Goal: Entertainment & Leisure: Consume media (video, audio)

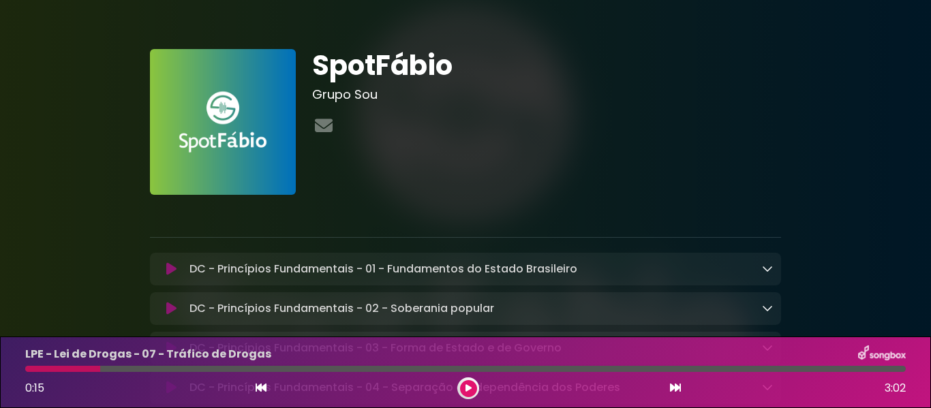
scroll to position [2659, 0]
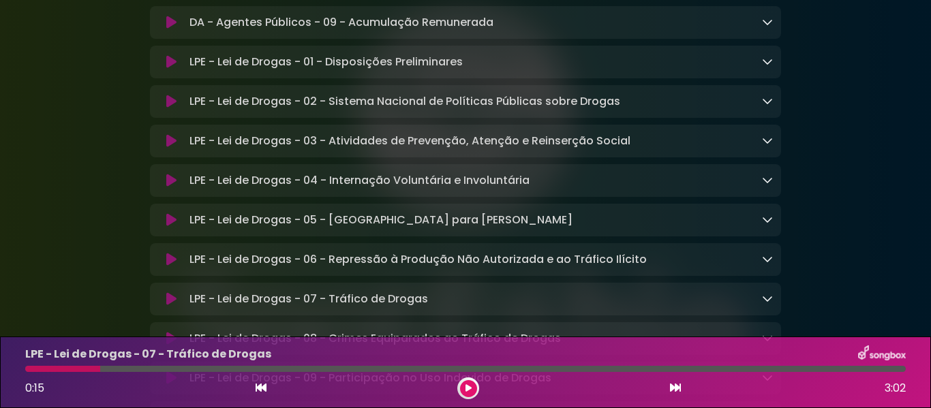
click at [462, 396] on div at bounding box center [469, 389] width 22 height 22
click at [468, 389] on icon at bounding box center [469, 389] width 6 height 8
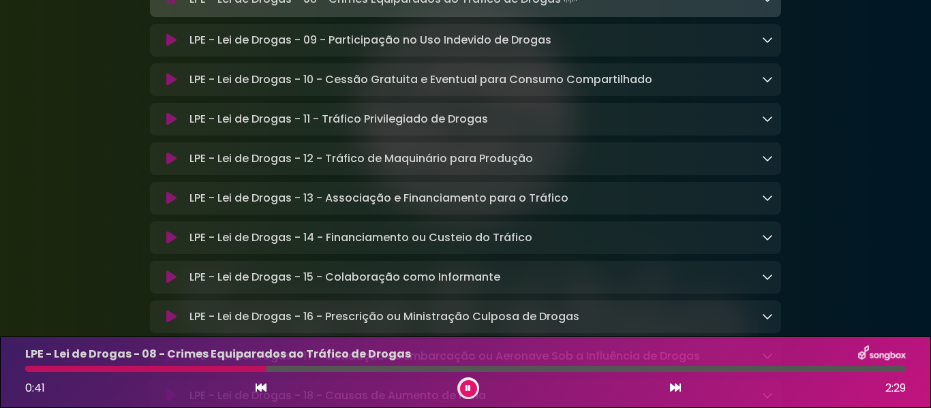
scroll to position [3000, 0]
click at [175, 48] on icon at bounding box center [171, 41] width 10 height 14
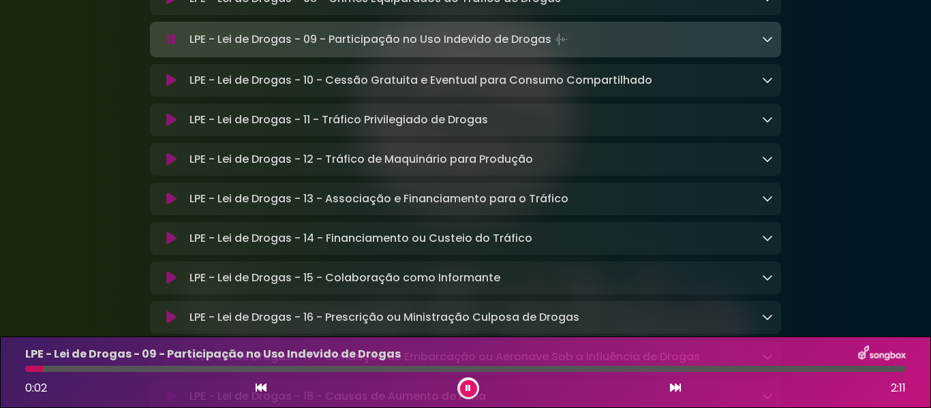
click at [175, 87] on icon at bounding box center [171, 81] width 10 height 14
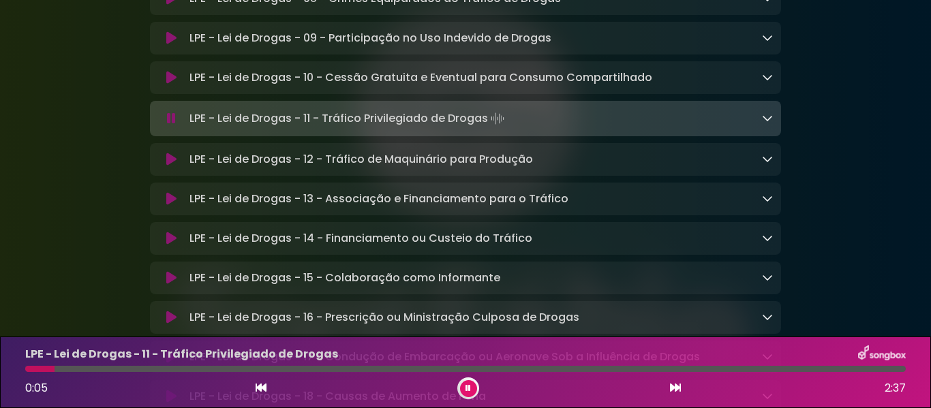
click at [171, 166] on icon at bounding box center [171, 160] width 10 height 14
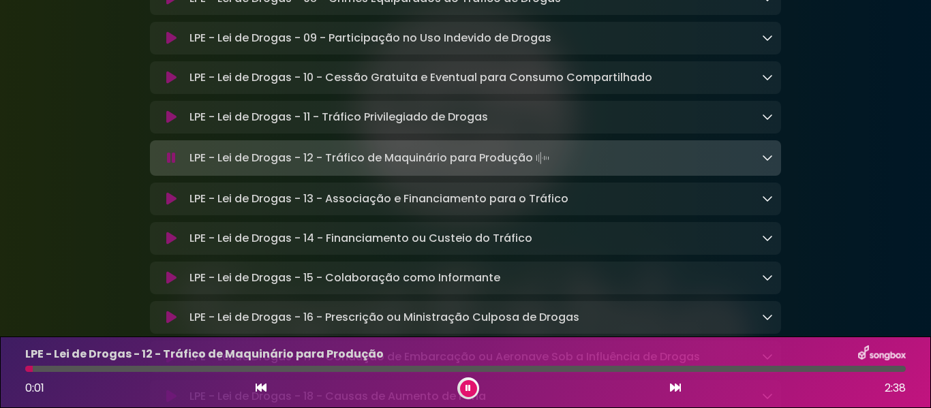
click at [170, 206] on icon at bounding box center [171, 199] width 10 height 14
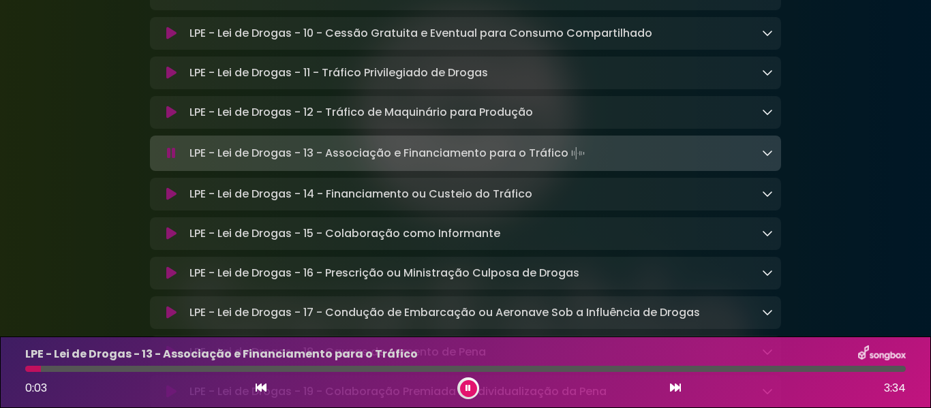
scroll to position [3068, 0]
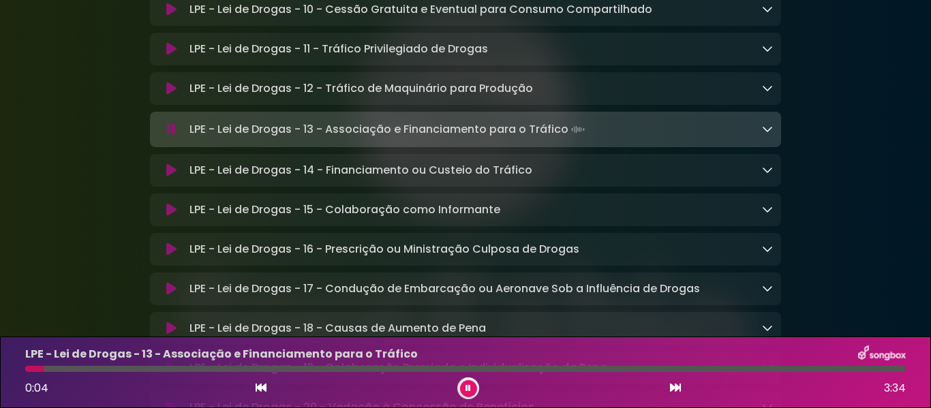
click at [170, 177] on icon at bounding box center [171, 171] width 10 height 14
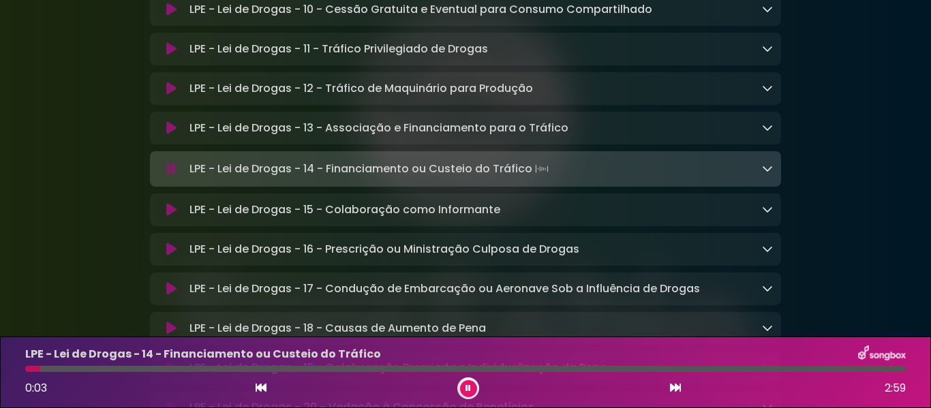
click at [173, 217] on icon at bounding box center [171, 210] width 10 height 14
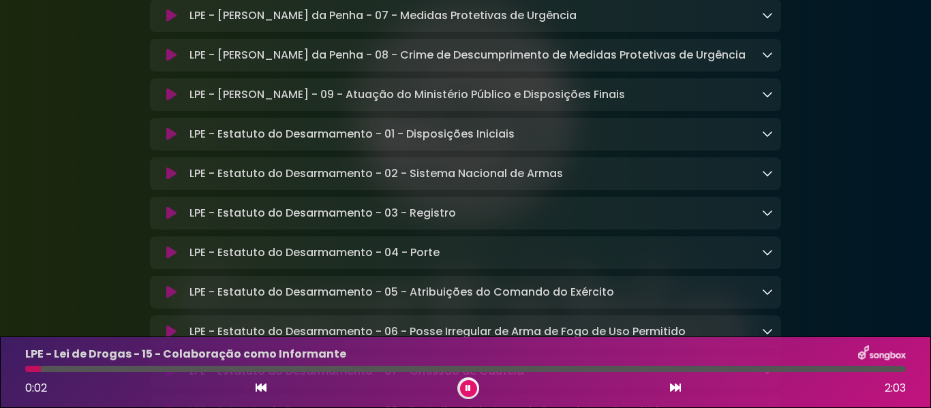
scroll to position [3752, 0]
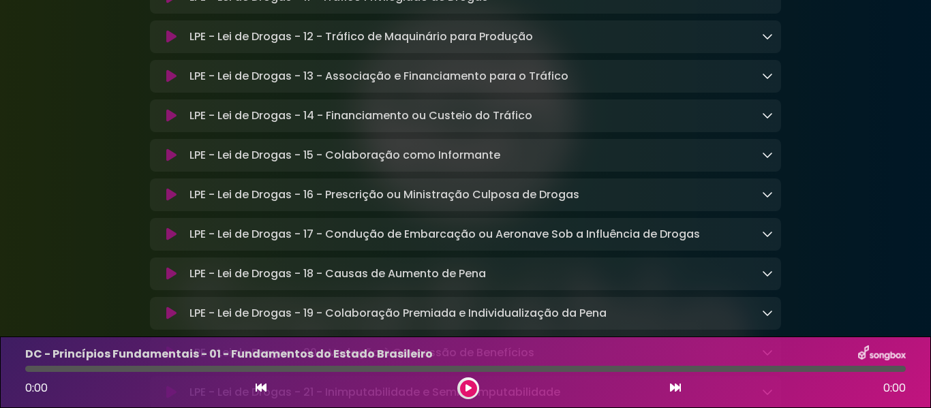
scroll to position [3137, 0]
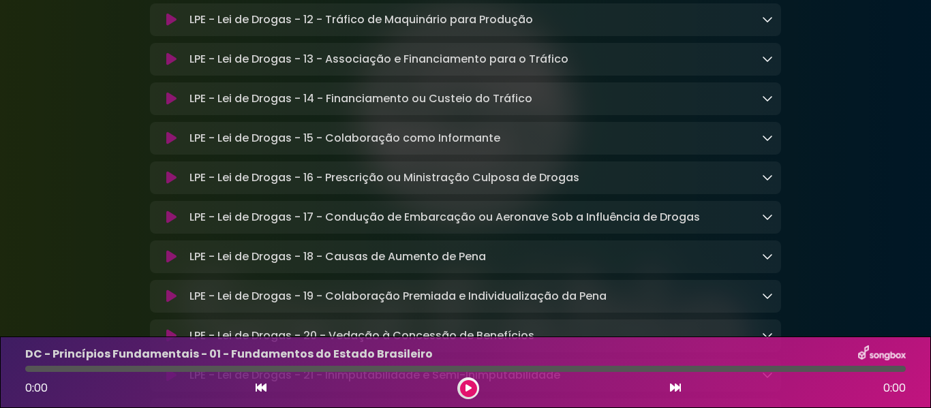
click at [166, 185] on icon at bounding box center [171, 178] width 10 height 14
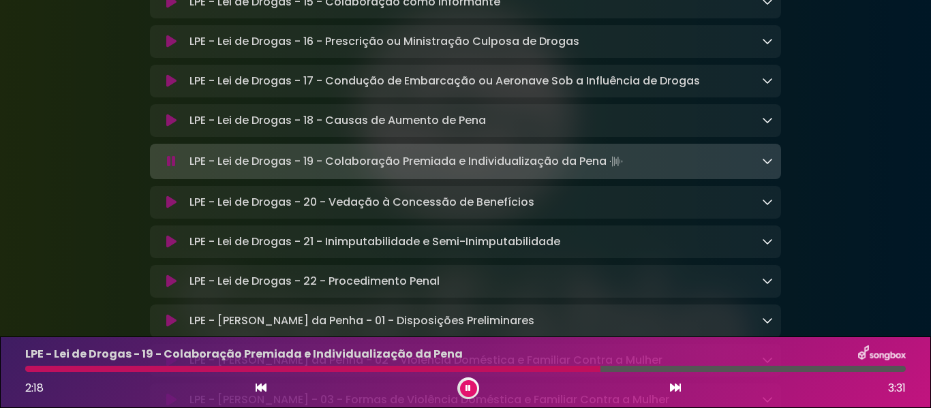
scroll to position [3341, 0]
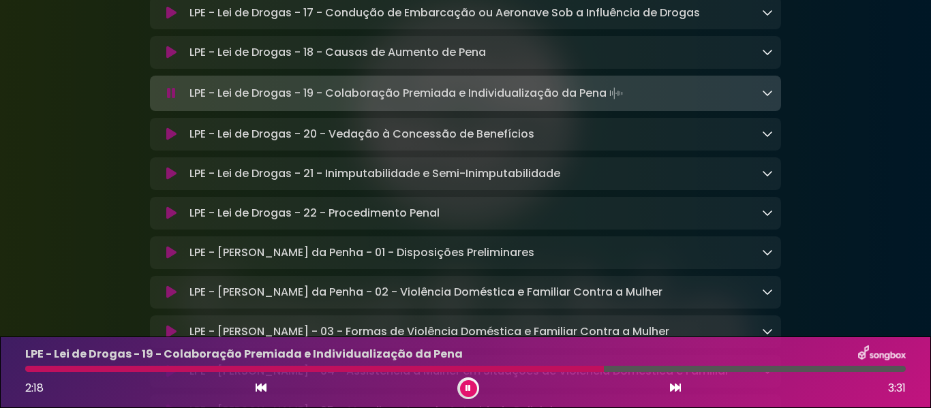
click at [168, 141] on icon at bounding box center [171, 135] width 10 height 14
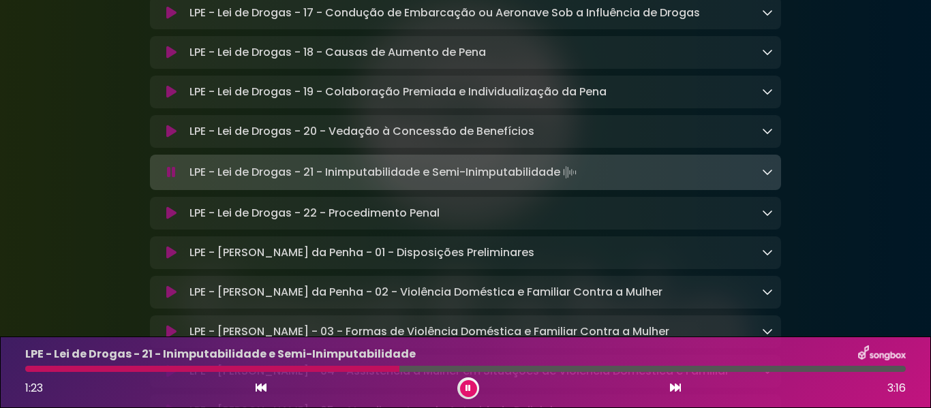
click at [177, 220] on button at bounding box center [171, 214] width 26 height 14
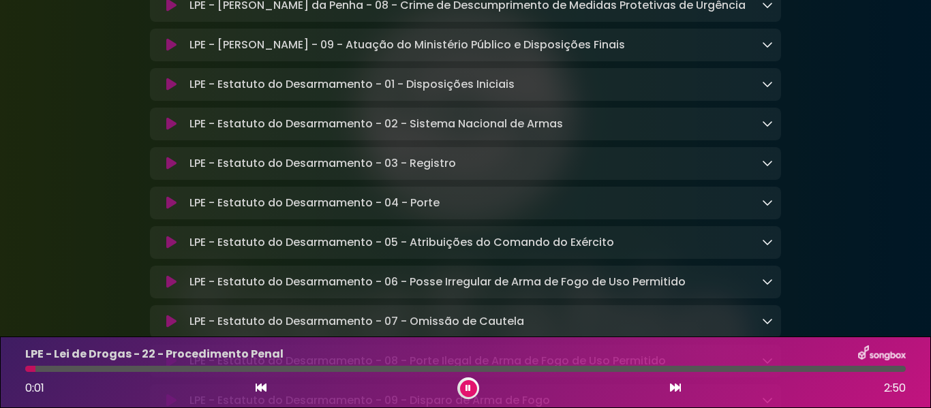
scroll to position [3955, 0]
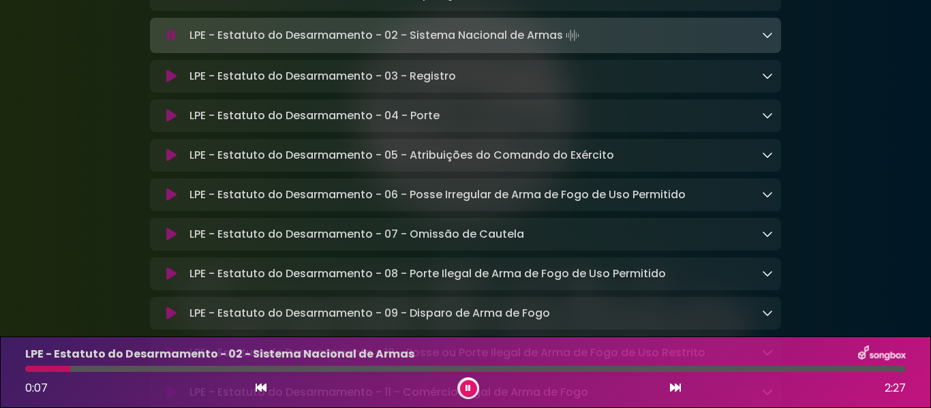
click at [166, 83] on icon at bounding box center [171, 77] width 10 height 14
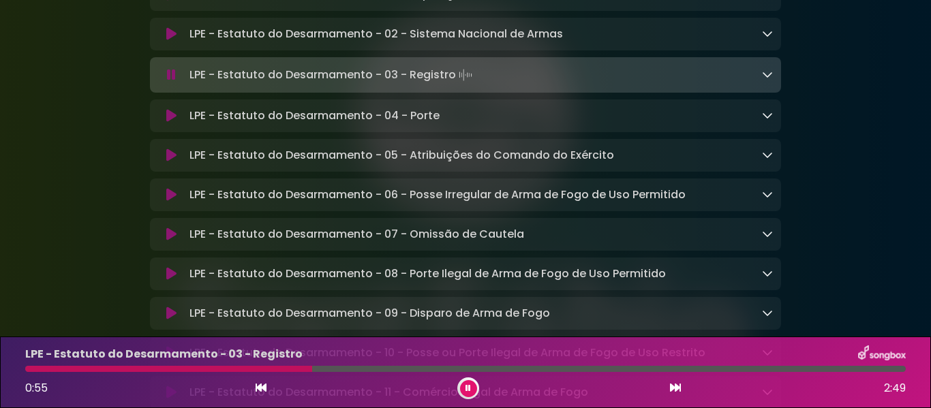
click at [170, 123] on icon at bounding box center [171, 116] width 10 height 14
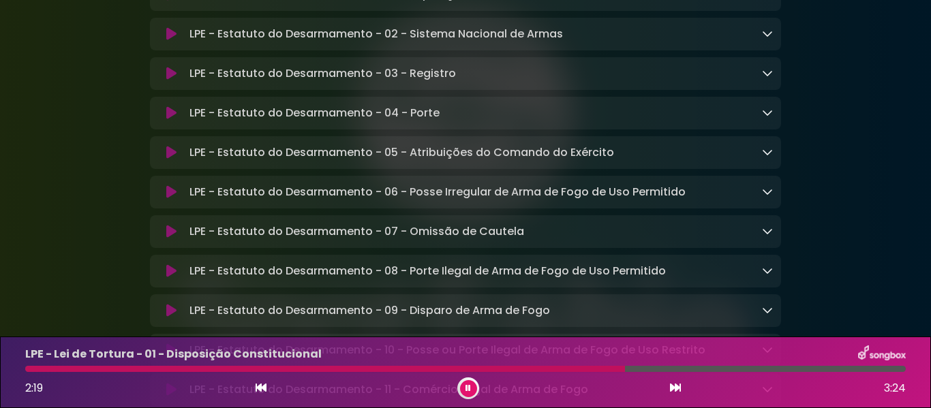
click at [471, 387] on button at bounding box center [468, 389] width 17 height 17
click at [471, 387] on icon at bounding box center [469, 389] width 6 height 8
click at [472, 386] on button at bounding box center [468, 389] width 17 height 17
click at [471, 384] on button at bounding box center [468, 389] width 17 height 17
